Goal: Find specific page/section: Find specific page/section

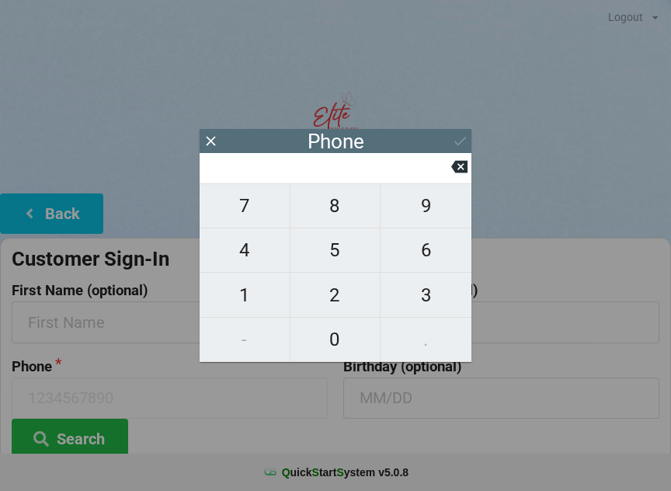
click at [212, 142] on icon at bounding box center [210, 140] width 9 height 9
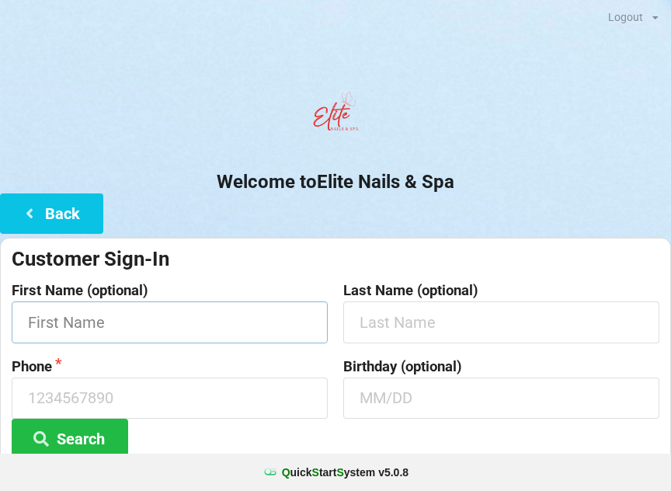
click at [152, 318] on input "text" at bounding box center [170, 321] width 316 height 41
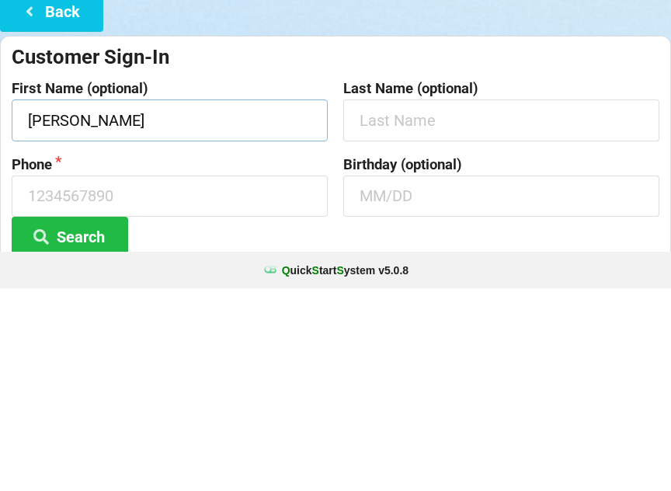
type input "[PERSON_NAME]"
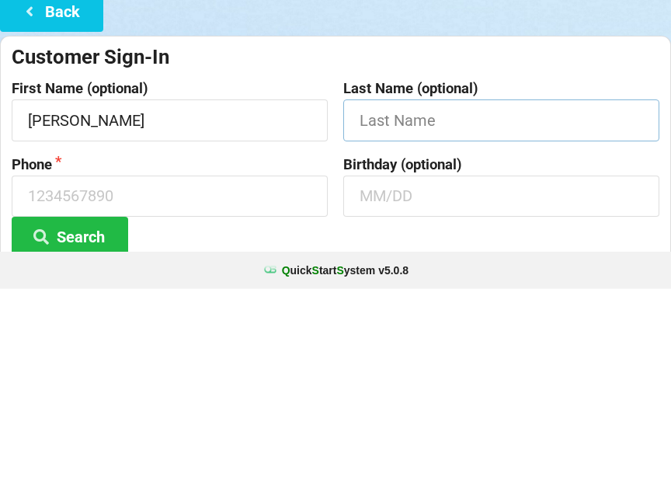
click at [419, 301] on input "text" at bounding box center [501, 321] width 316 height 41
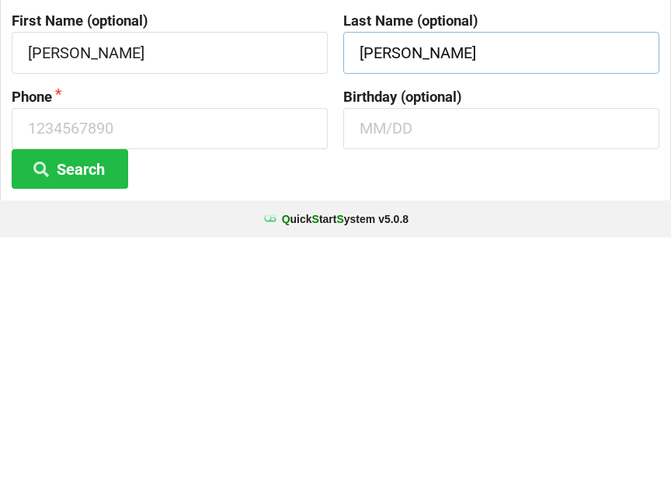
scroll to position [24, 0]
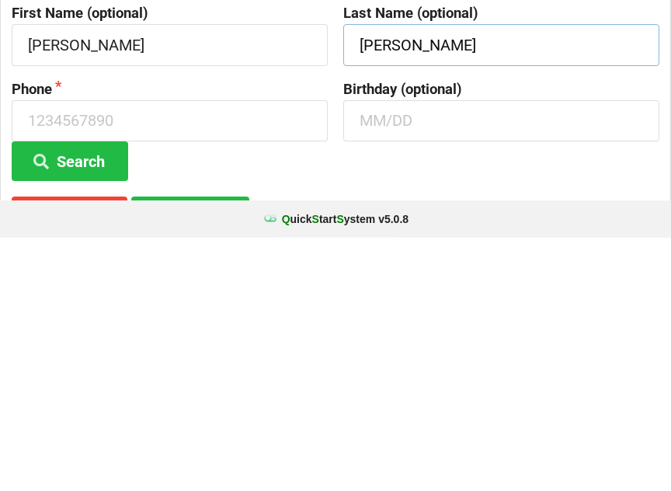
type input "[PERSON_NAME]"
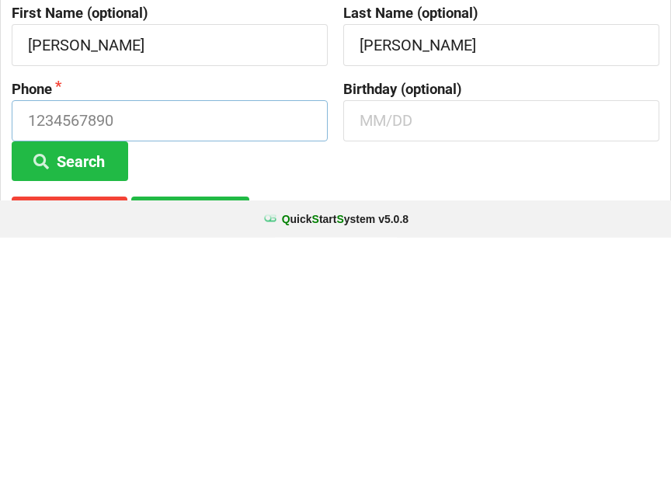
click at [151, 353] on input at bounding box center [170, 373] width 316 height 41
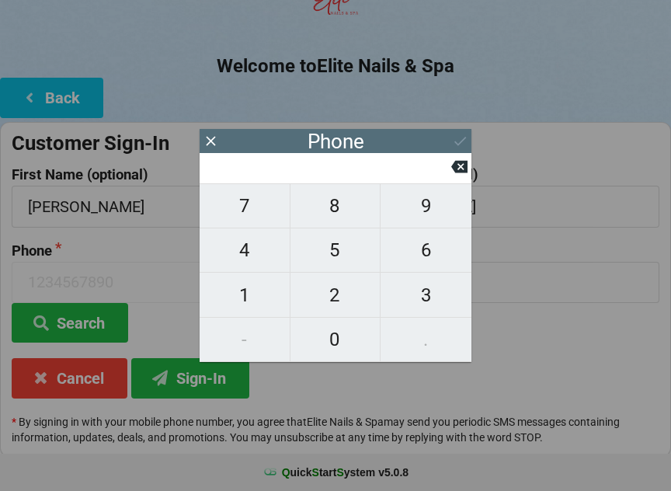
click at [339, 339] on span "0" at bounding box center [335, 339] width 90 height 33
type input "0"
click at [248, 213] on span "7" at bounding box center [244, 205] width 90 height 33
type input "7"
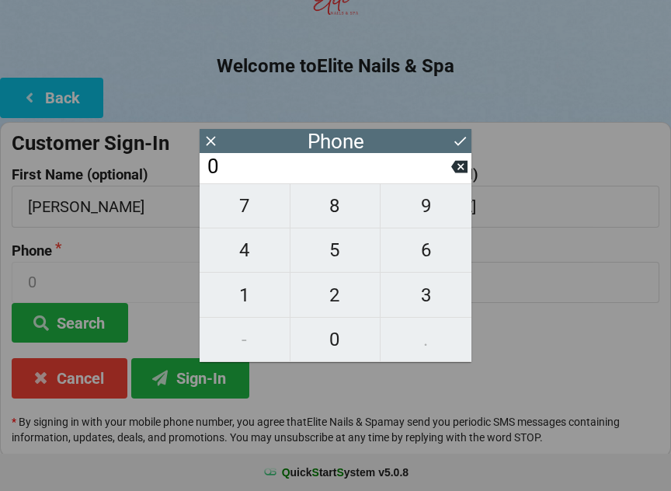
type input "7"
click at [328, 210] on span "8" at bounding box center [335, 205] width 90 height 33
type input "78"
click at [242, 218] on span "7" at bounding box center [244, 205] width 90 height 33
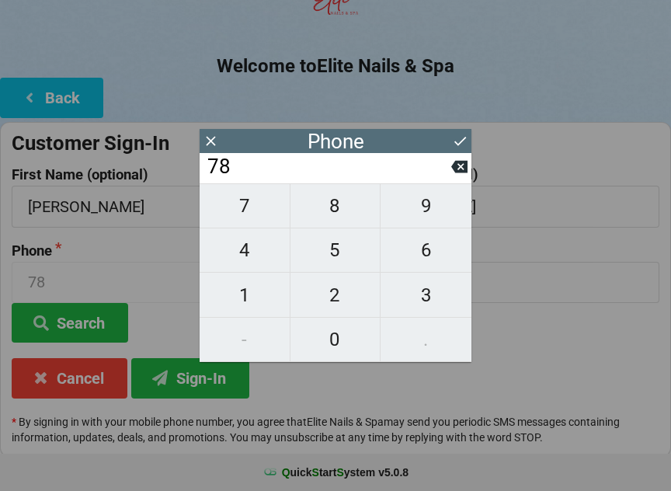
type input "787"
click at [331, 265] on span "5" at bounding box center [335, 250] width 90 height 33
type input "7875"
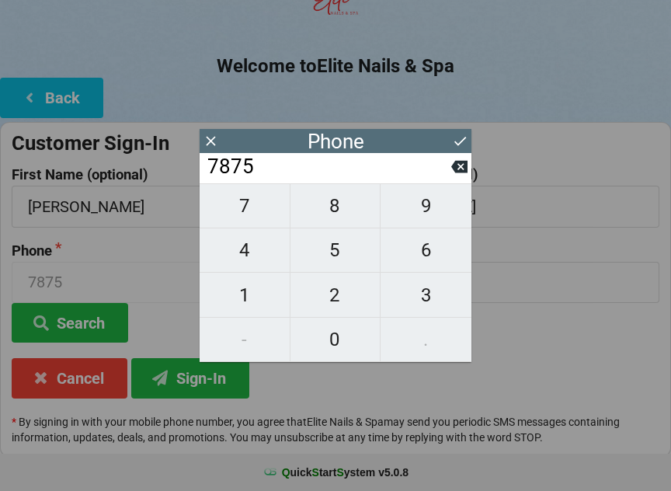
click at [244, 266] on span "4" at bounding box center [244, 250] width 90 height 33
type input "78754"
click at [420, 266] on span "6" at bounding box center [425, 250] width 91 height 33
type input "787546"
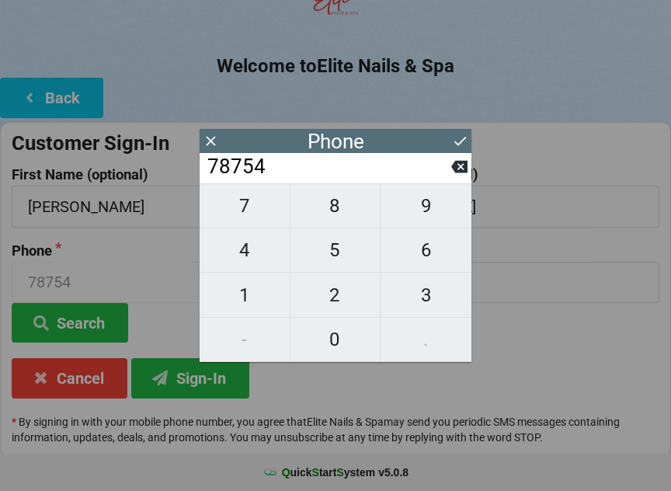
type input "787546"
click at [423, 262] on span "6" at bounding box center [425, 250] width 91 height 33
type input "7875466"
click at [335, 254] on span "5" at bounding box center [335, 250] width 90 height 33
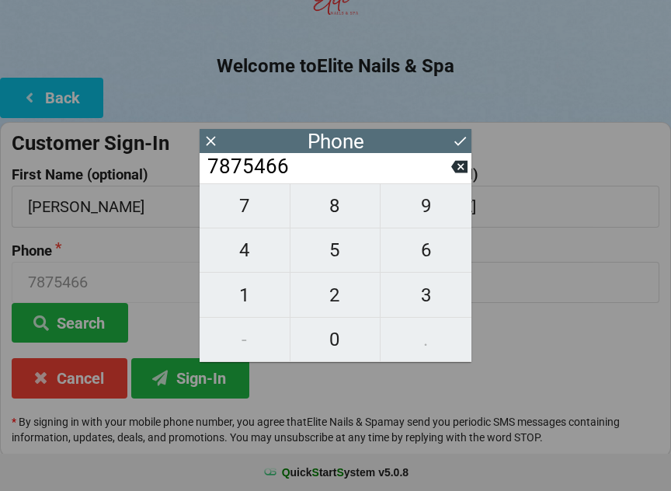
type input "78754665"
click at [423, 300] on span "3" at bounding box center [425, 295] width 91 height 33
type input "787546653"
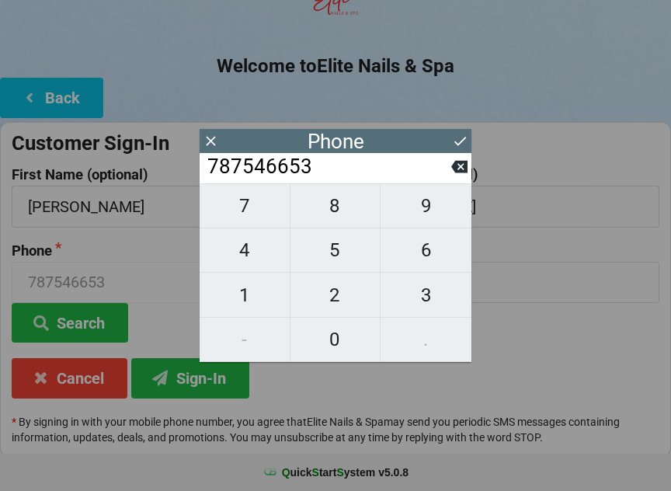
click at [240, 213] on span "7" at bounding box center [244, 205] width 90 height 33
type input "7875466537"
click at [456, 147] on icon at bounding box center [460, 141] width 16 height 16
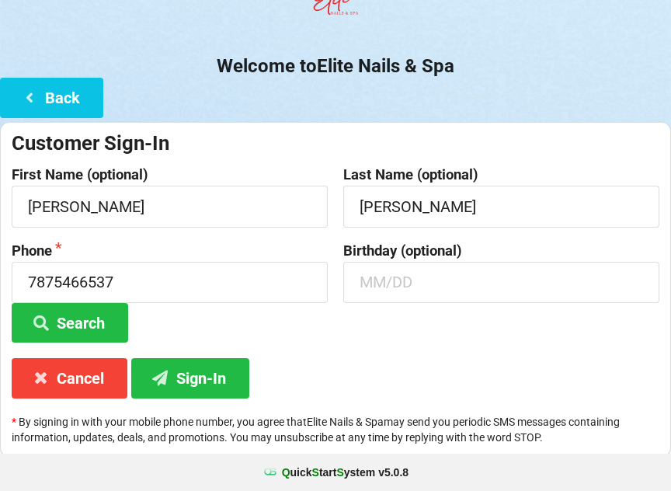
click at [104, 314] on button "Search" at bounding box center [70, 323] width 116 height 40
click at [72, 317] on button "Search" at bounding box center [70, 323] width 116 height 40
click at [168, 372] on icon at bounding box center [160, 376] width 19 height 13
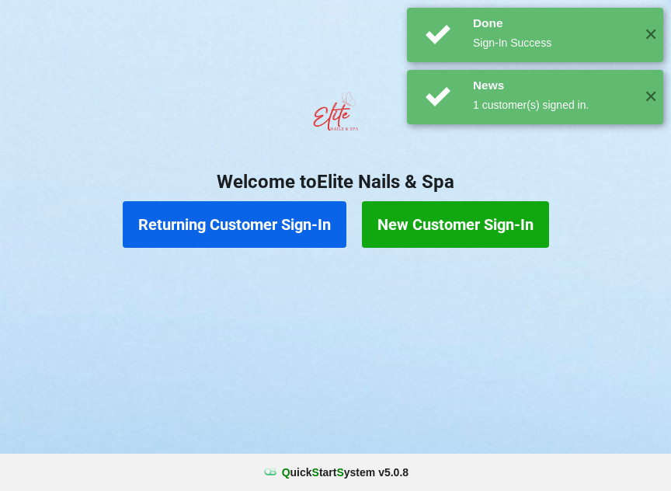
scroll to position [0, 0]
